Goal: Navigation & Orientation: Find specific page/section

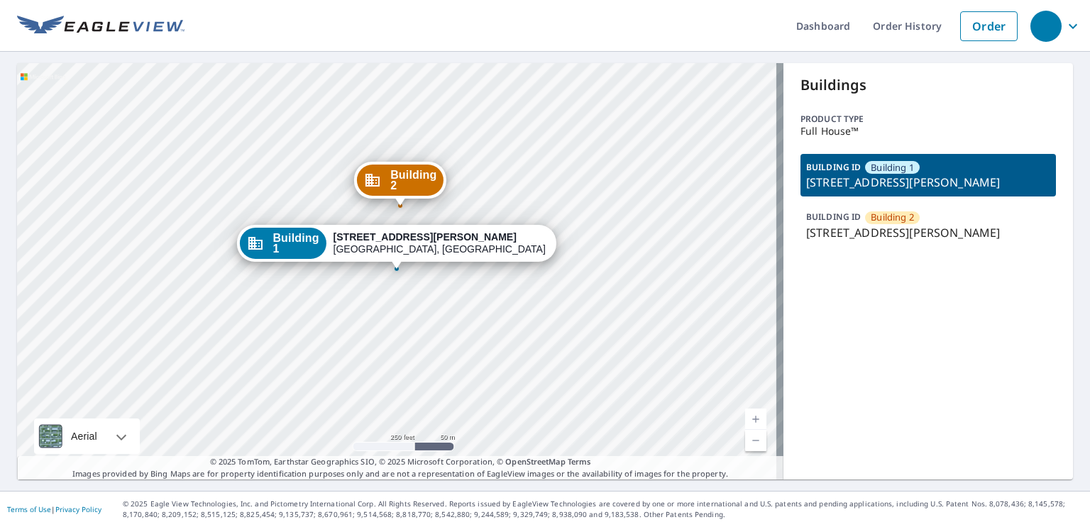
drag, startPoint x: 480, startPoint y: 196, endPoint x: 497, endPoint y: 161, distance: 38.7
click at [497, 161] on div "Building [GEOGRAPHIC_DATA][STREET_ADDRESS][PERSON_NAME][STREET_ADDRESS][PERSON_…" at bounding box center [400, 271] width 766 height 417
click at [746, 416] on link "Current Level 17, Zoom In" at bounding box center [755, 419] width 21 height 21
click at [746, 416] on link "Current Level 17.00320955647589, Zoom In" at bounding box center [755, 419] width 21 height 21
click at [746, 416] on link "Current Level 17.006421491272047, Zoom In Disabled" at bounding box center [755, 419] width 21 height 21
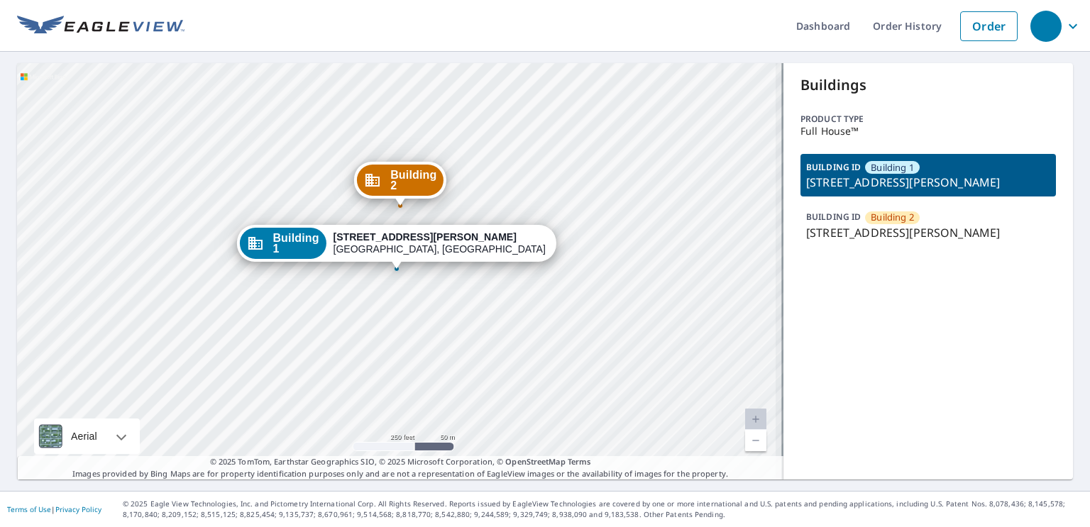
click at [746, 416] on link "Current Level 17.006421491272047, Zoom In Disabled" at bounding box center [755, 419] width 21 height 21
drag, startPoint x: 583, startPoint y: 326, endPoint x: 626, endPoint y: 385, distance: 73.7
click at [626, 385] on div "Building [GEOGRAPHIC_DATA][STREET_ADDRESS][PERSON_NAME][STREET_ADDRESS][PERSON_…" at bounding box center [400, 271] width 766 height 417
